Goal: Task Accomplishment & Management: Manage account settings

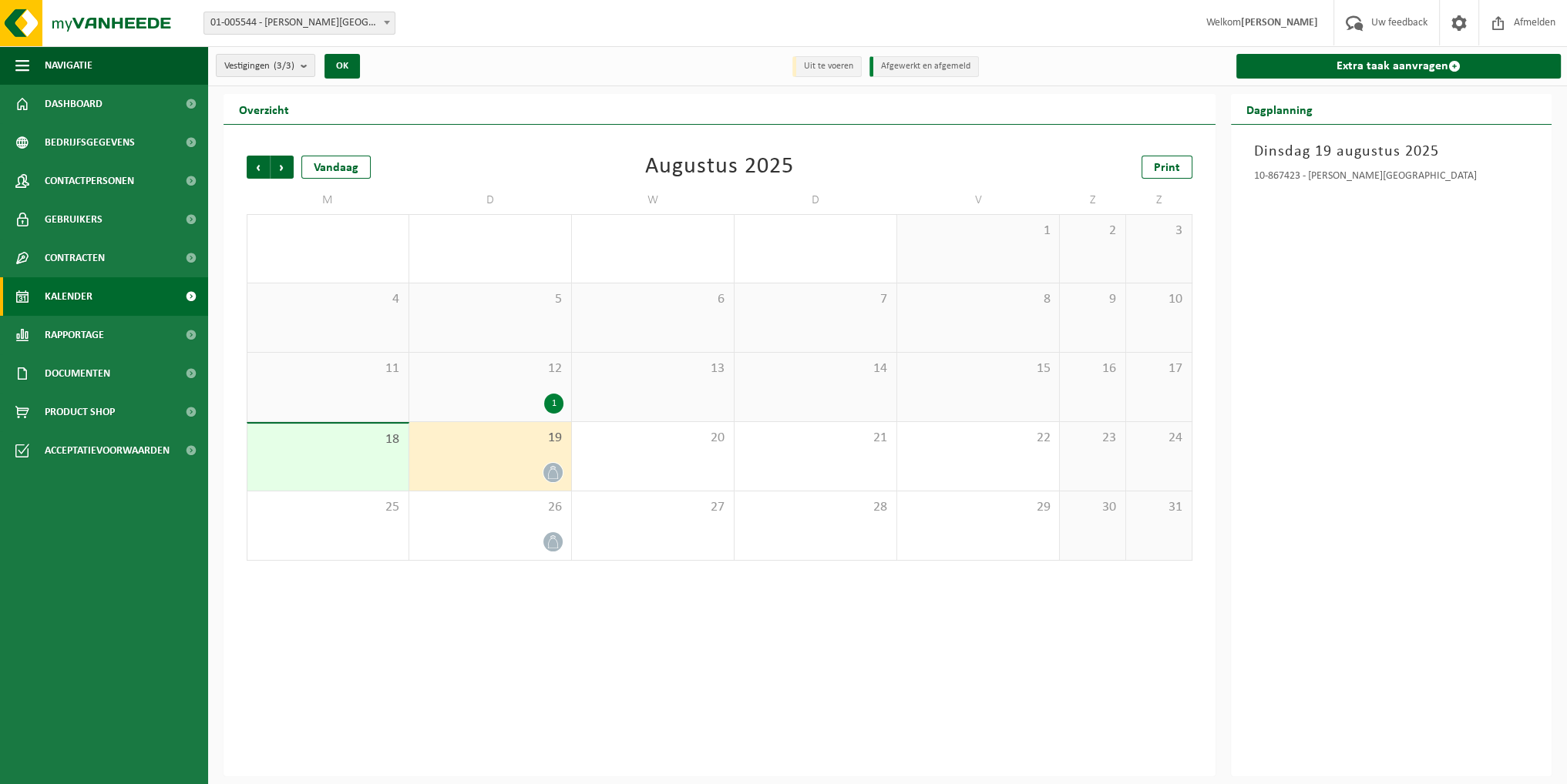
click at [527, 469] on div at bounding box center [490, 472] width 146 height 21
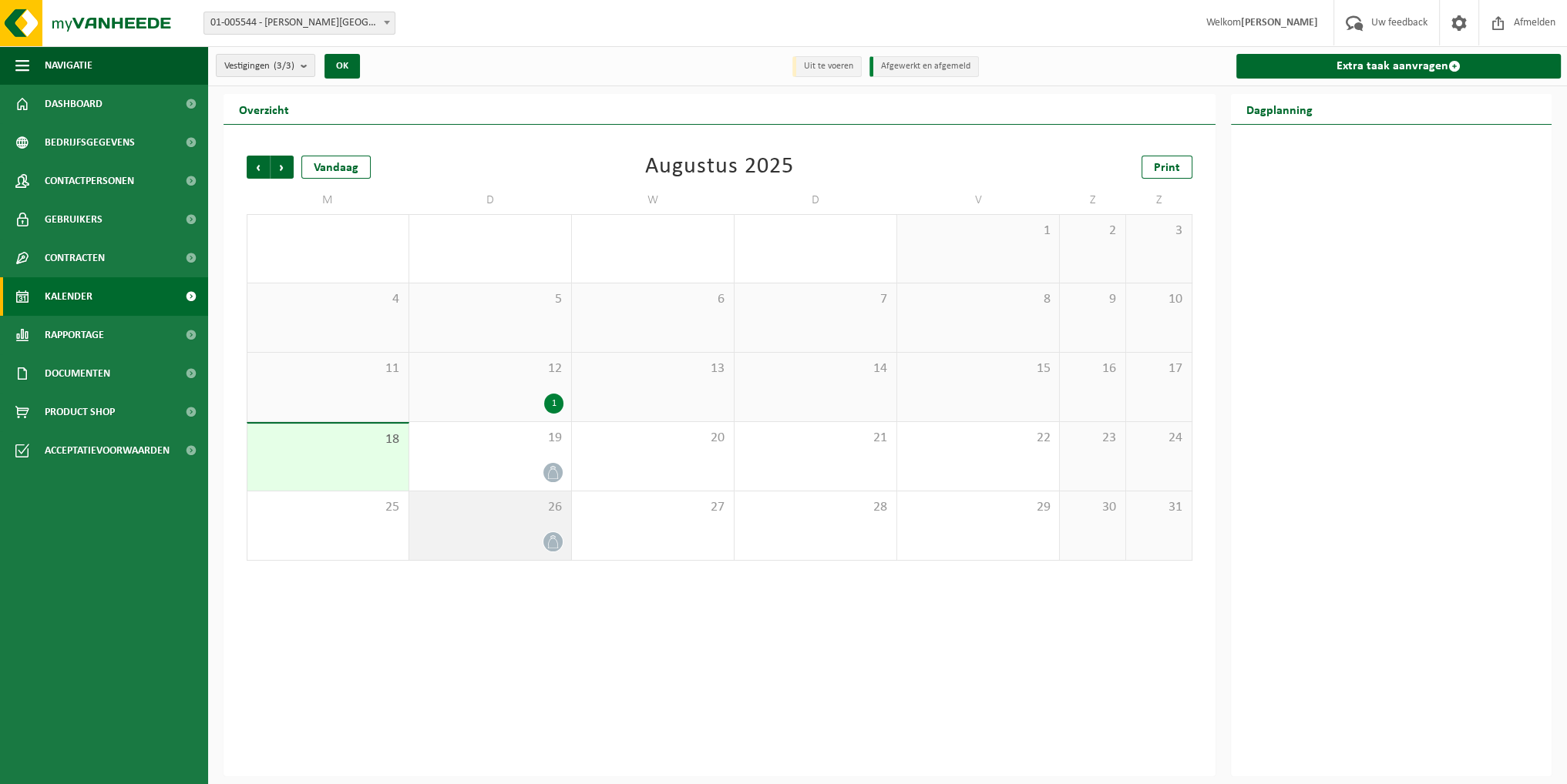
click at [485, 515] on span "26" at bounding box center [490, 508] width 146 height 17
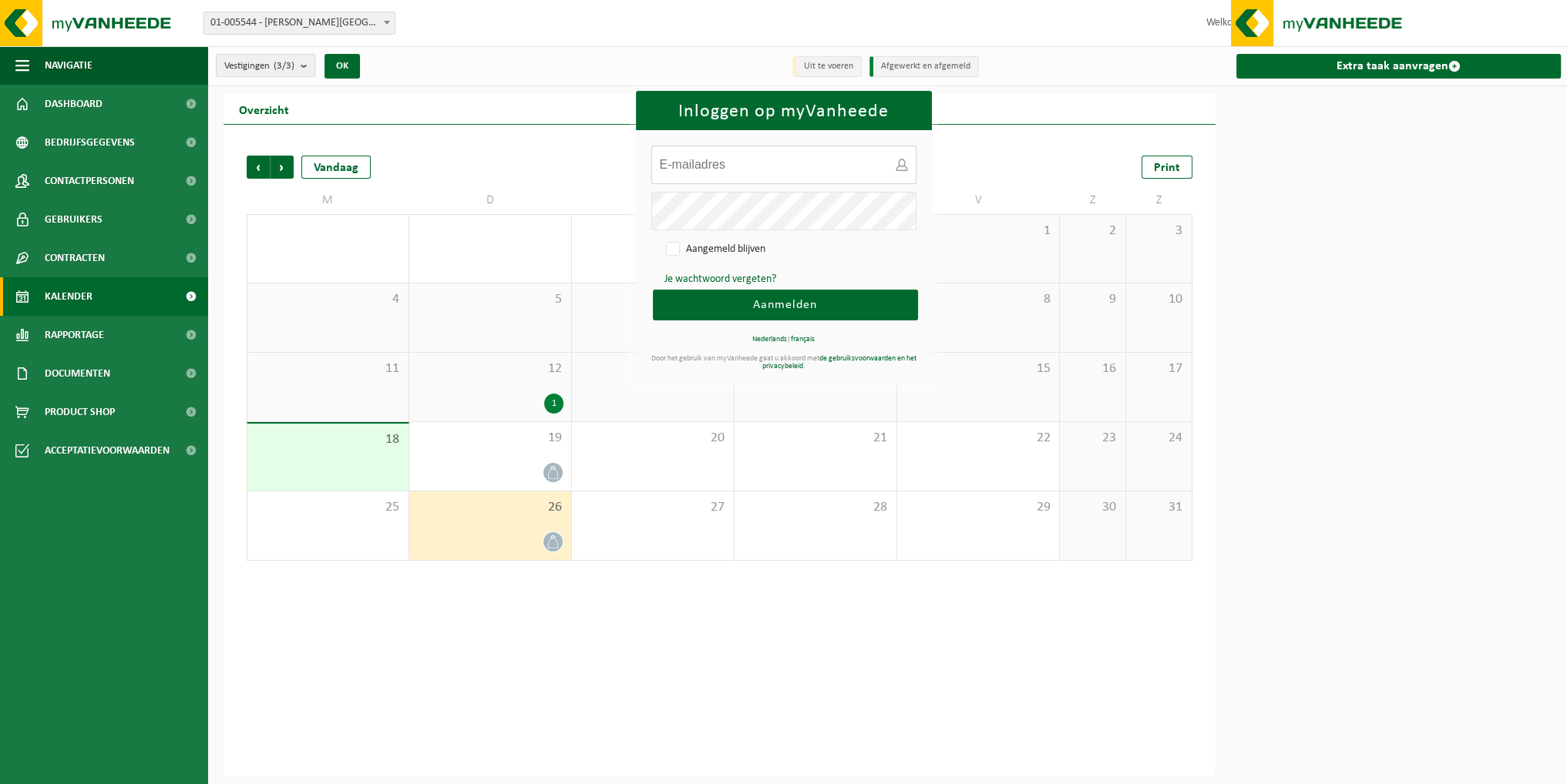
type input "[EMAIL_ADDRESS][DOMAIN_NAME]"
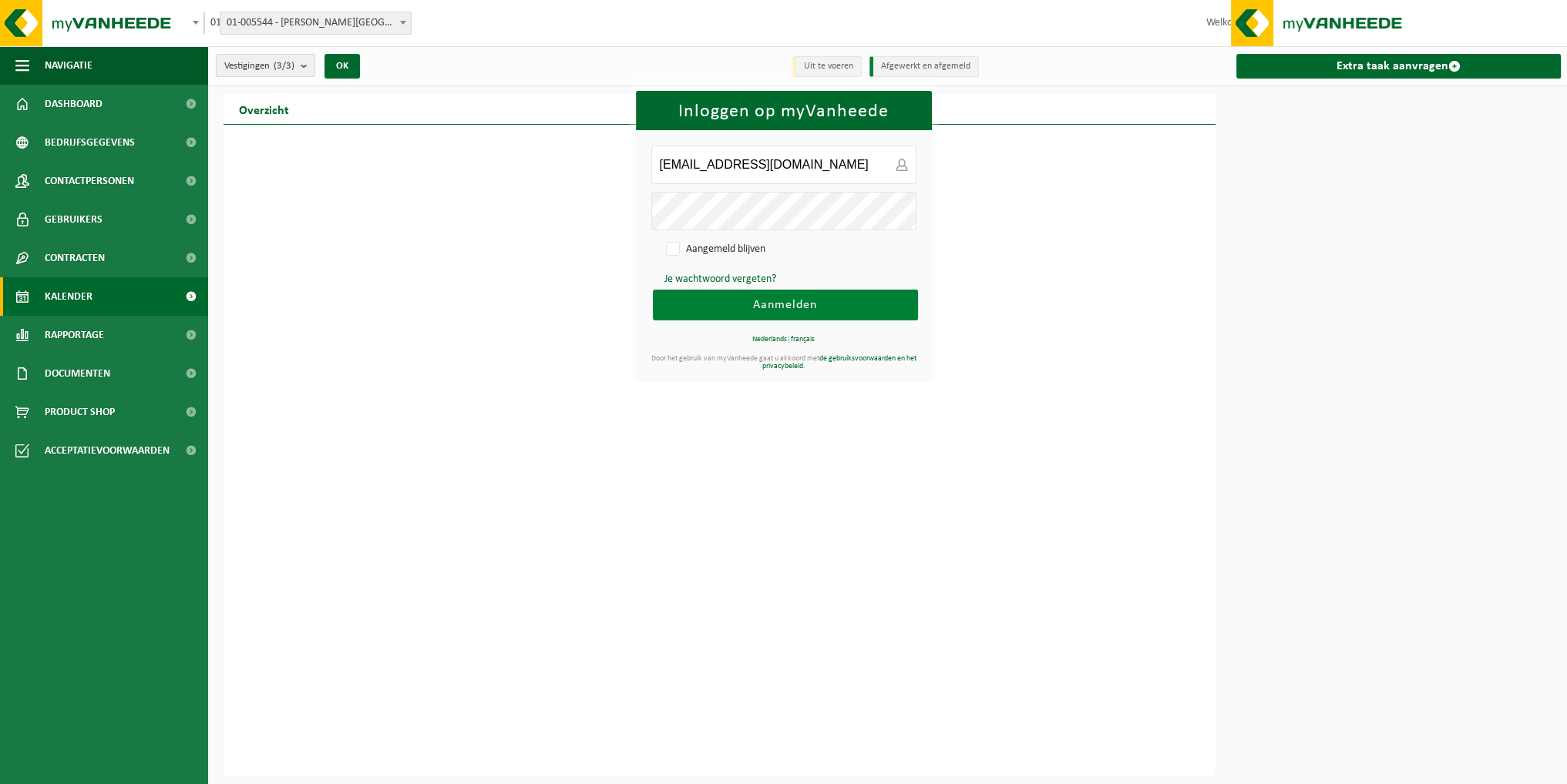
click at [873, 308] on button "Aanmelden" at bounding box center [784, 305] width 265 height 31
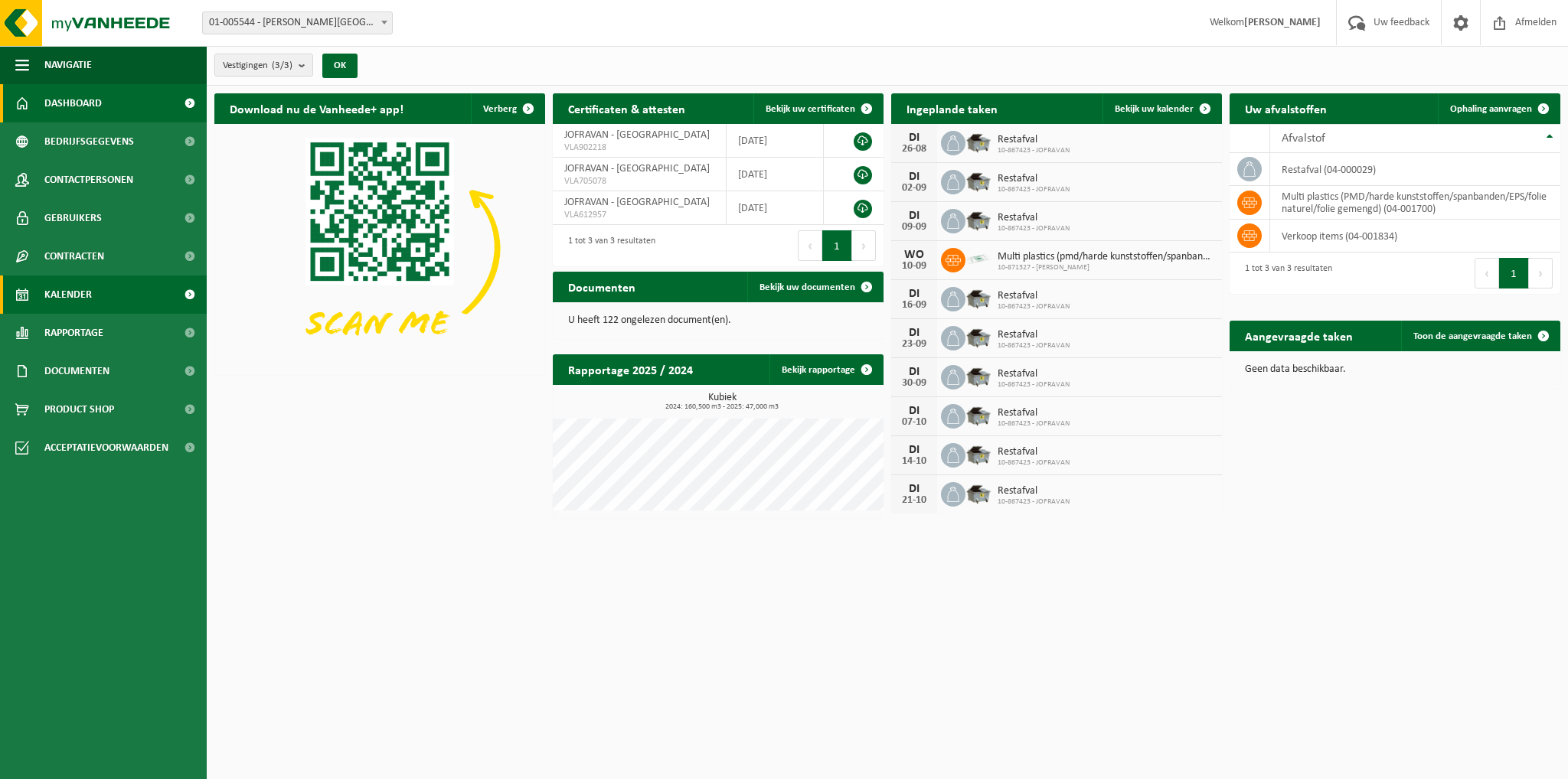
click at [156, 294] on link "Kalender" at bounding box center [103, 294] width 206 height 38
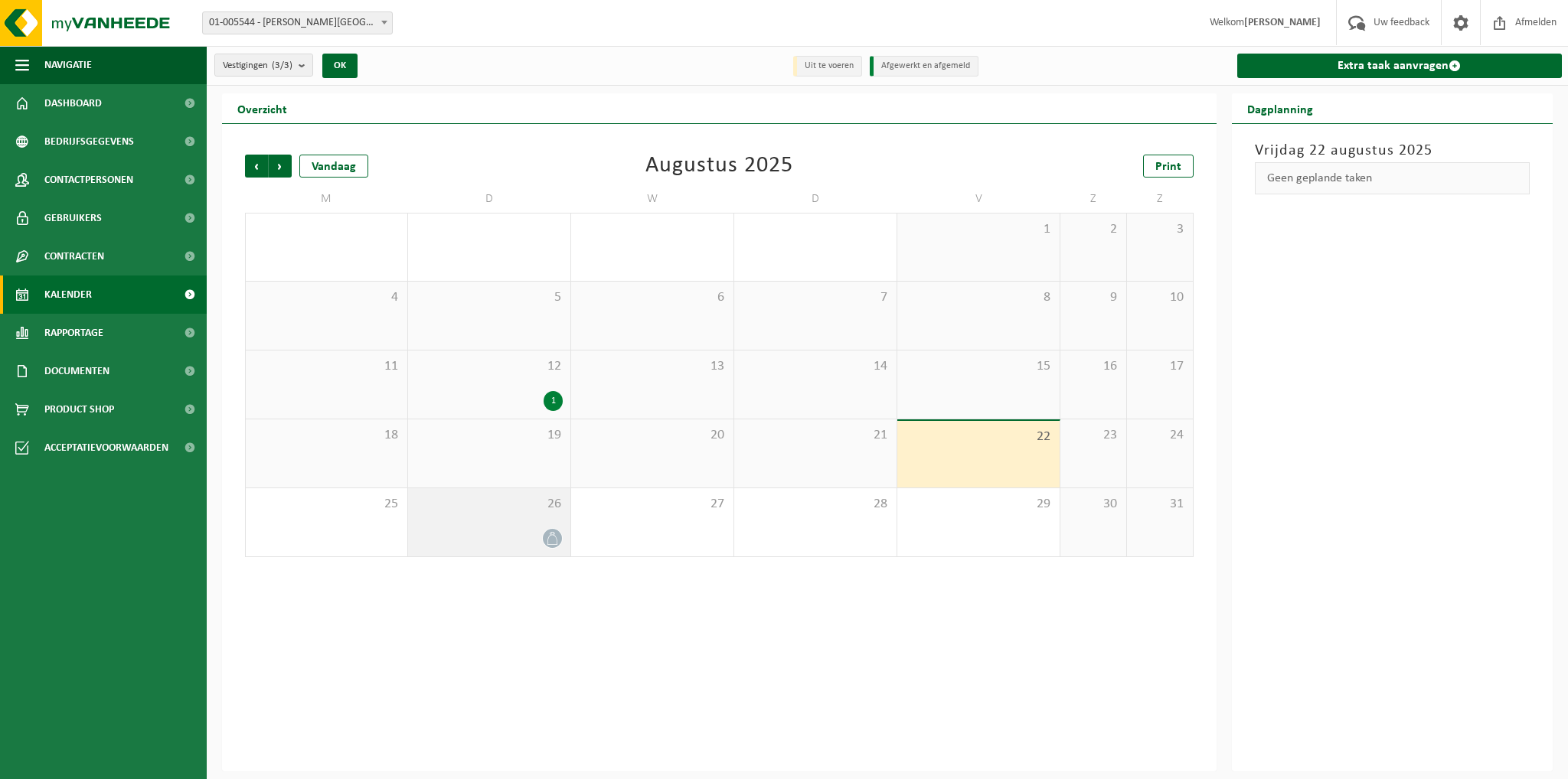
click at [499, 521] on div "26" at bounding box center [489, 522] width 163 height 68
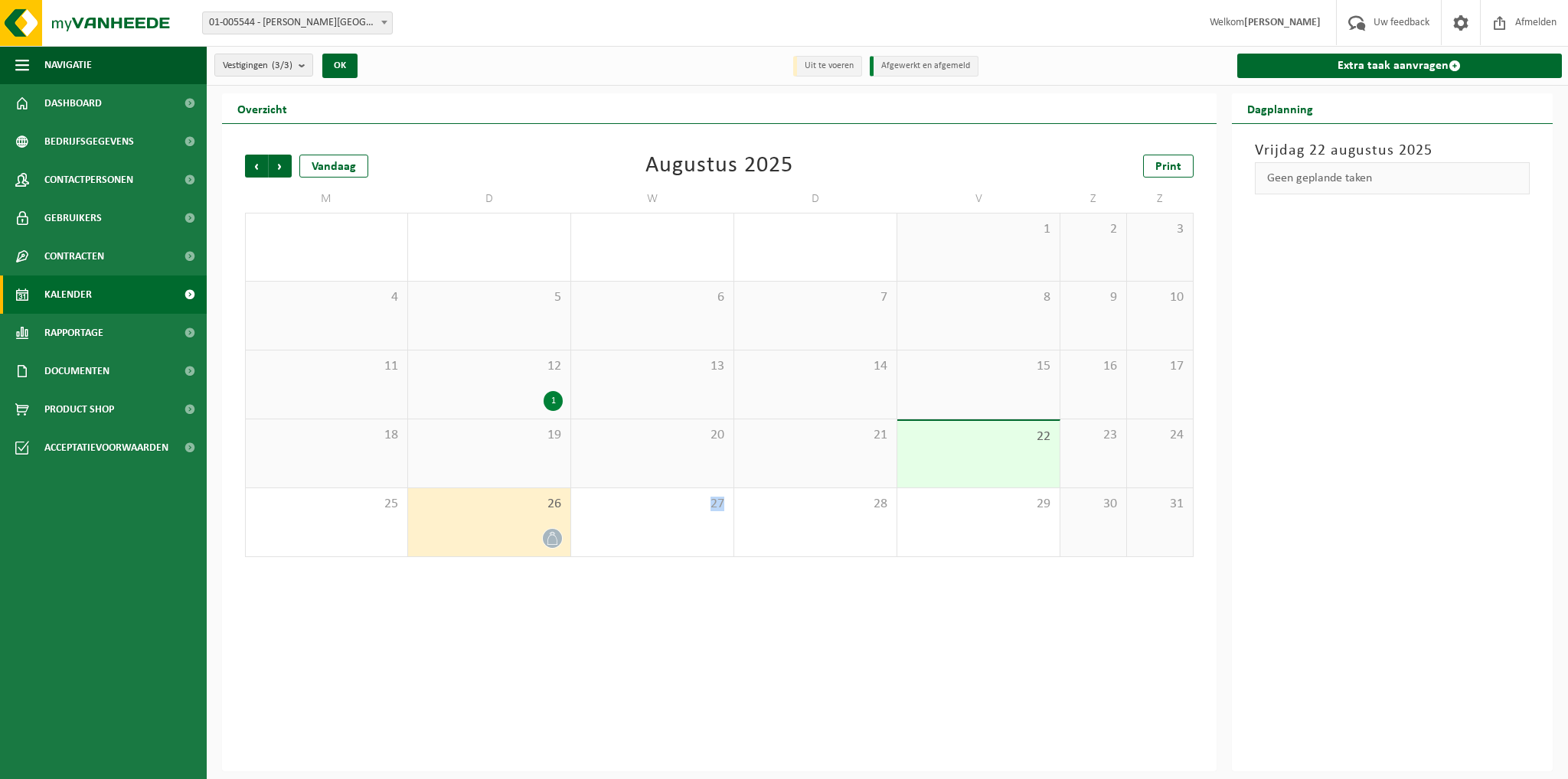
click at [499, 521] on div "26" at bounding box center [489, 522] width 163 height 68
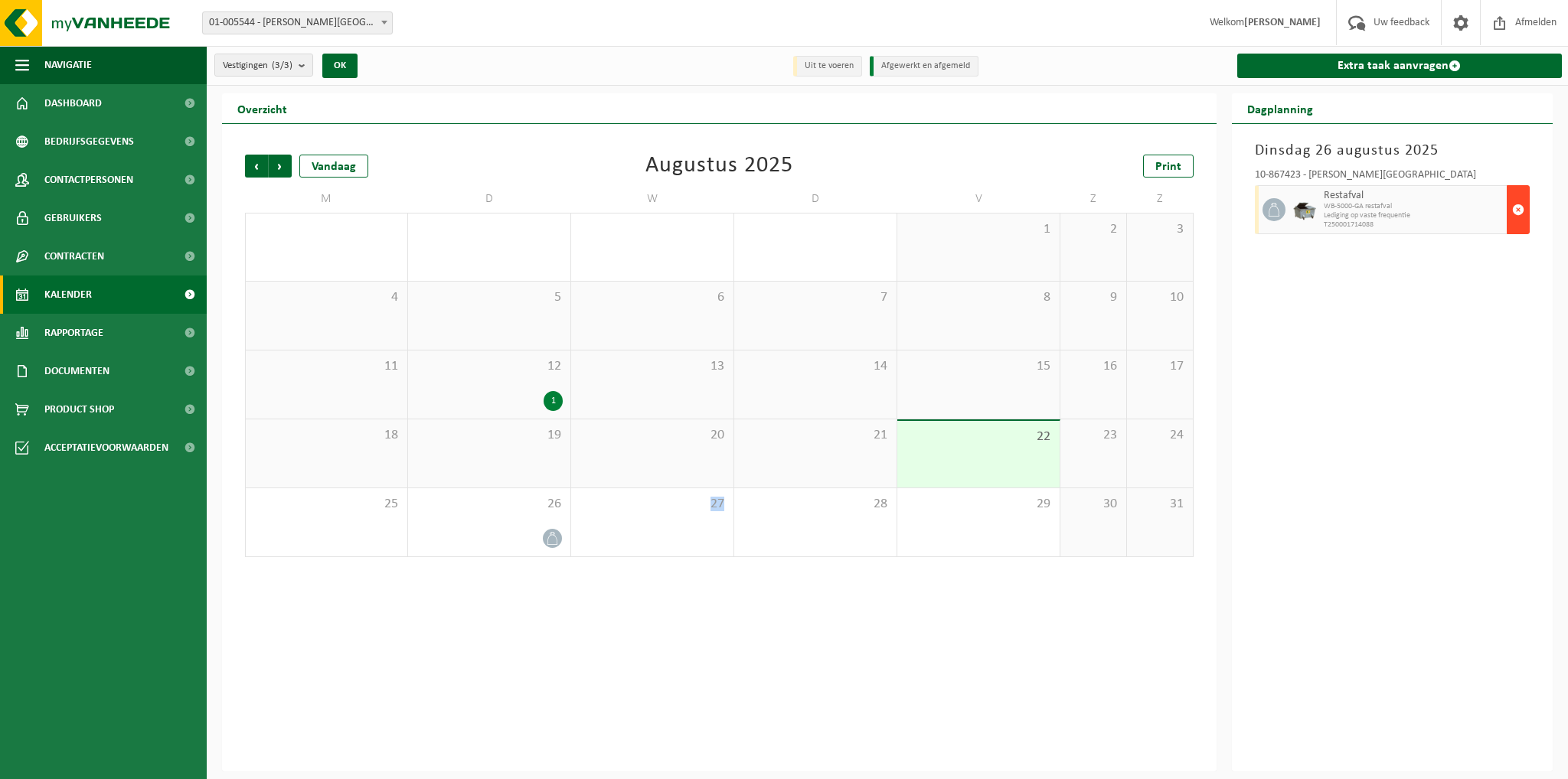
click at [1516, 206] on span "button" at bounding box center [1518, 209] width 12 height 31
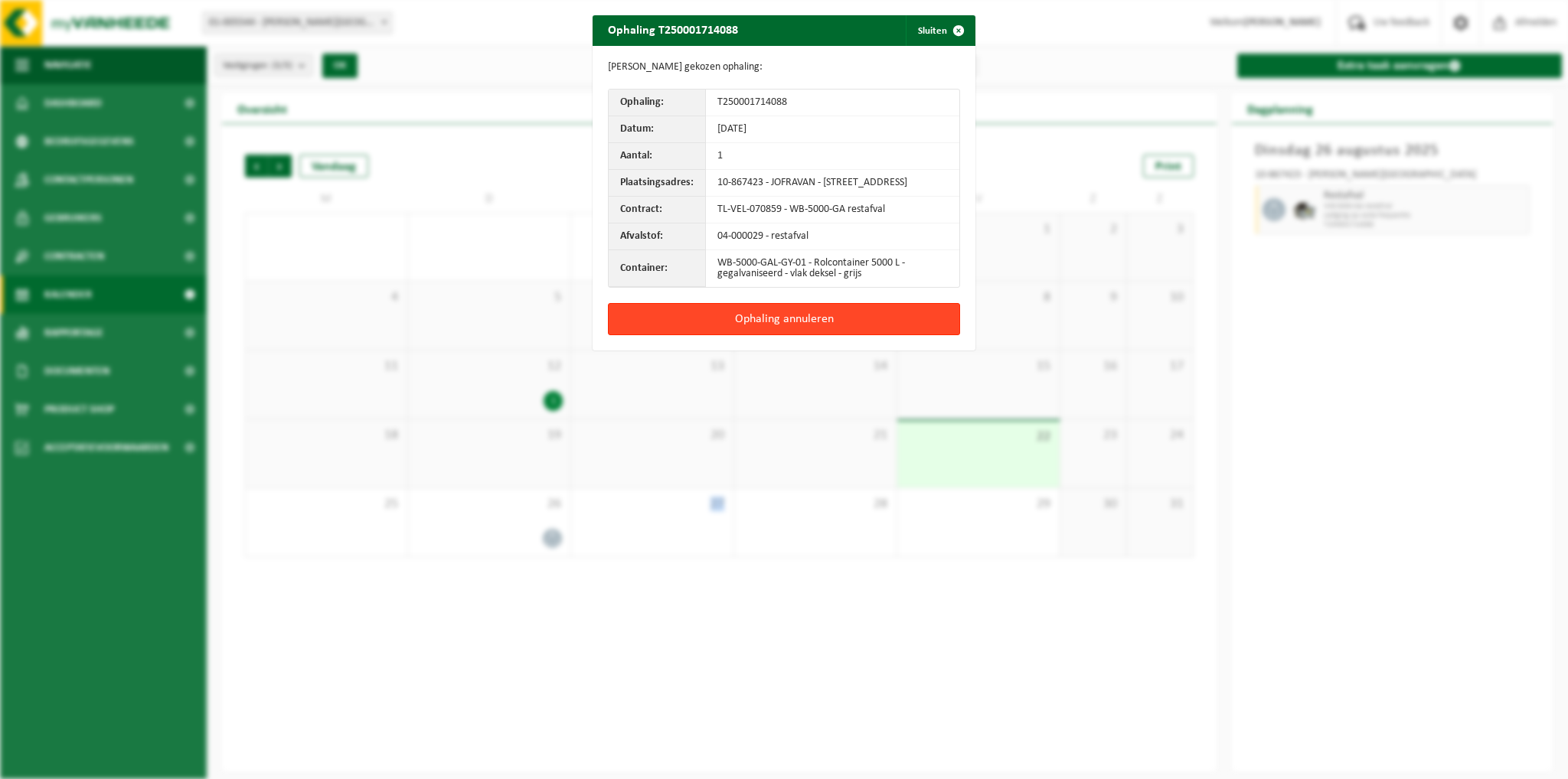
click at [694, 334] on button "Ophaling annuleren" at bounding box center [784, 319] width 352 height 33
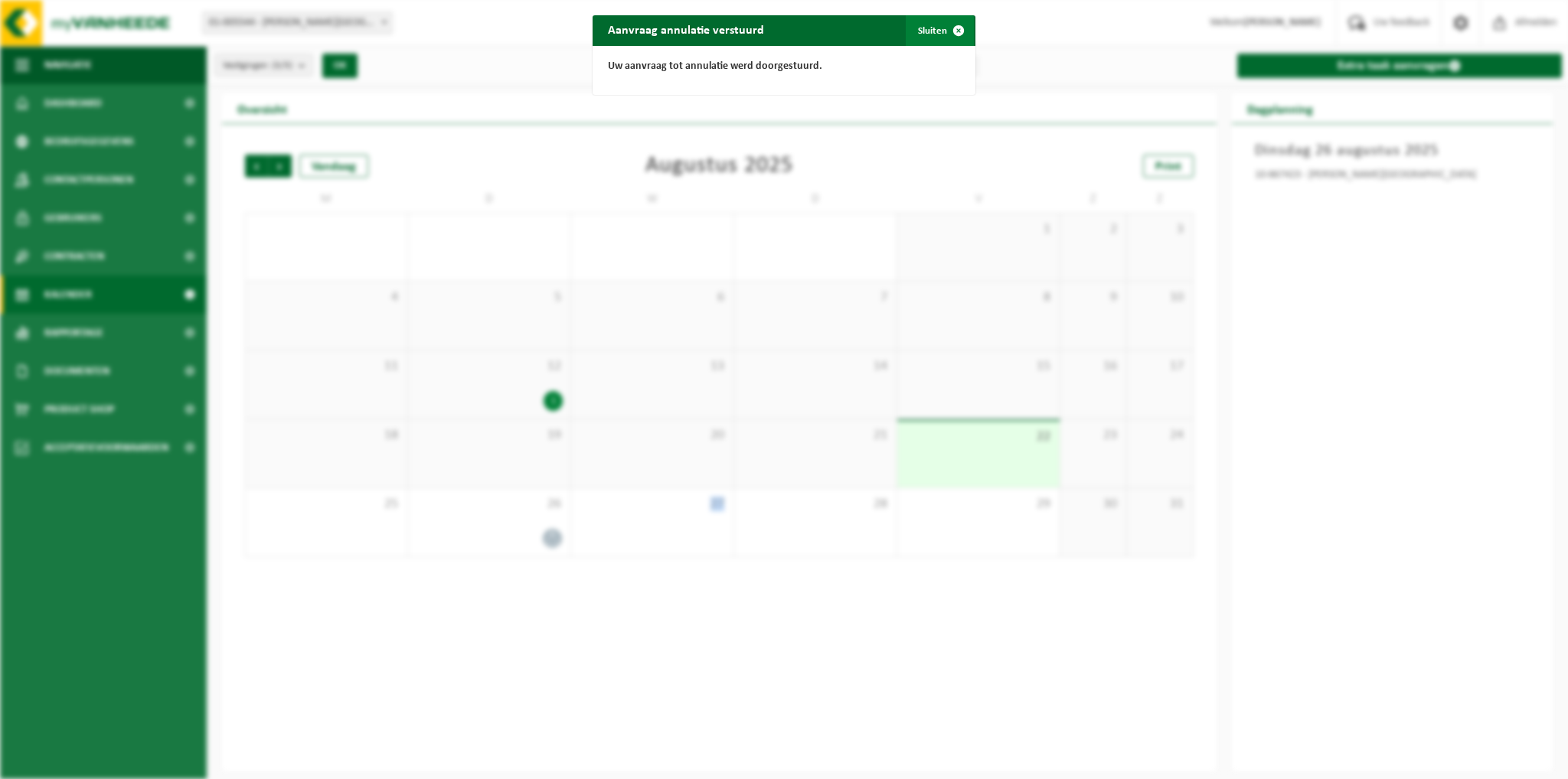
click at [954, 25] on span "button" at bounding box center [958, 30] width 31 height 31
